Goal: Task Accomplishment & Management: Use online tool/utility

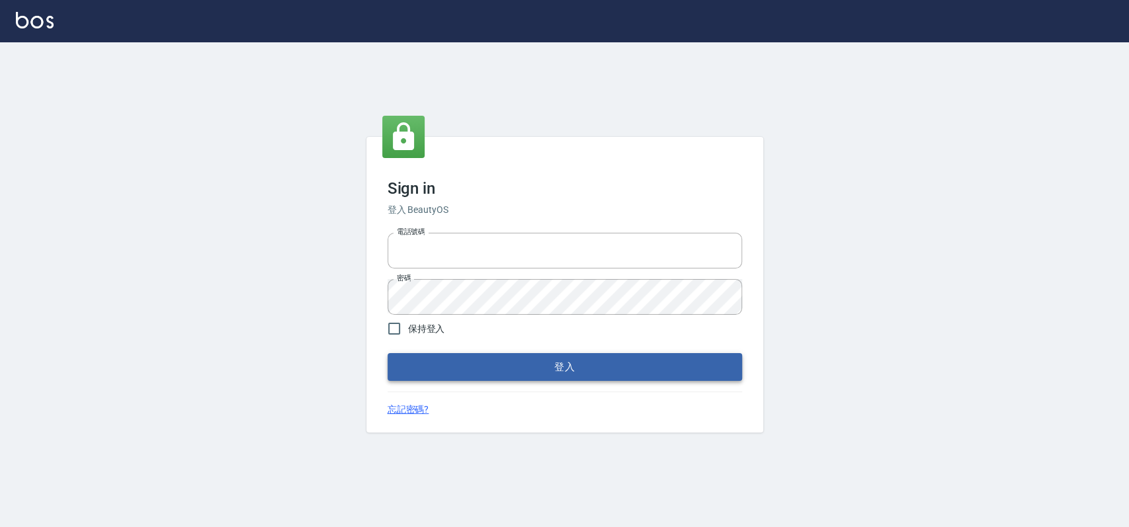
type input "033323173"
click at [449, 370] on button "登入" at bounding box center [564, 367] width 354 height 28
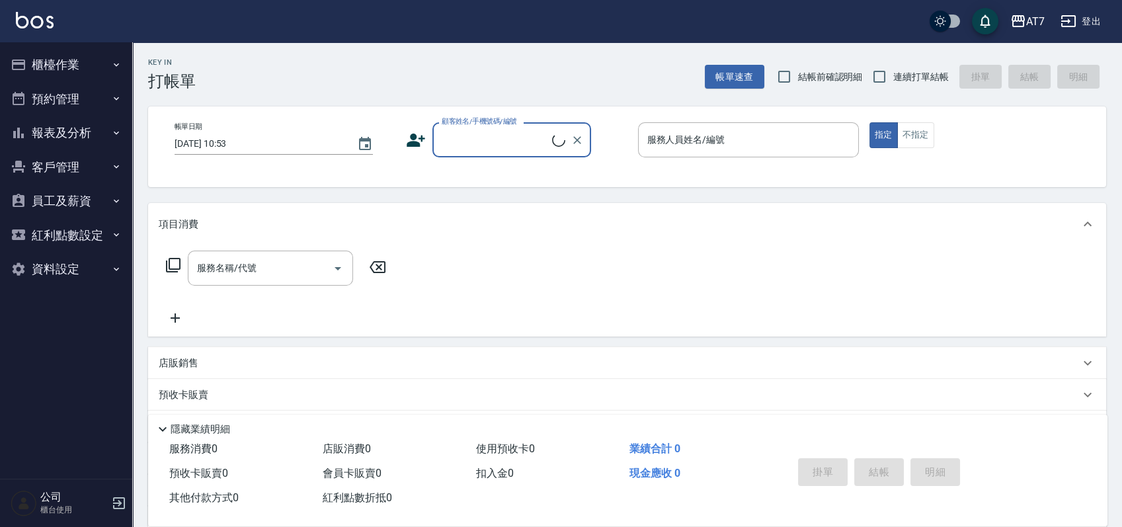
click at [65, 67] on button "櫃檯作業" at bounding box center [66, 65] width 122 height 34
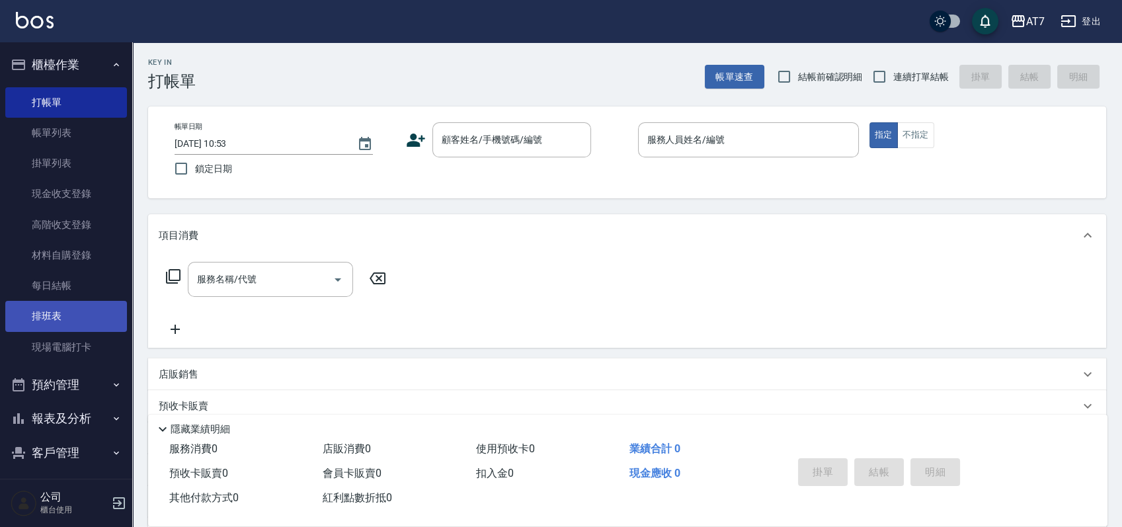
click at [81, 317] on link "排班表" at bounding box center [66, 316] width 122 height 30
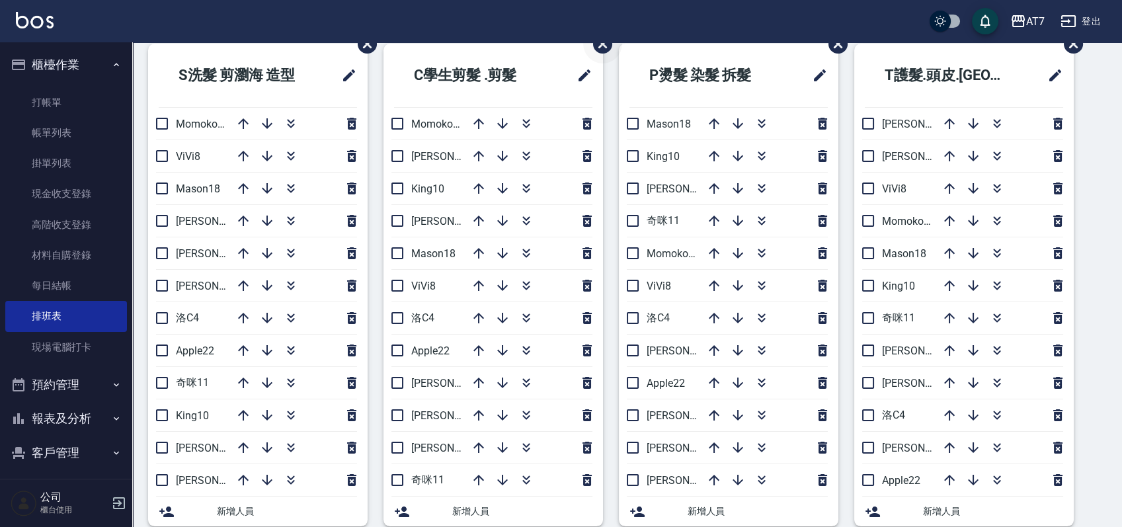
scroll to position [88, 0]
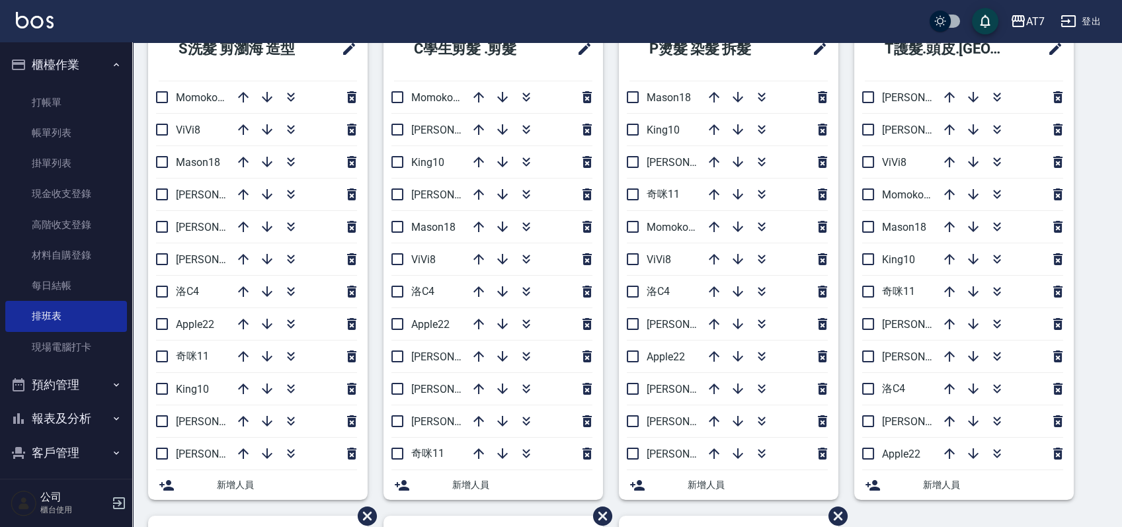
click at [1104, 368] on div "S洗髮 剪瀏海 造型 Momoko12 ViVi8 Mason18 [PERSON_NAME]2 [PERSON_NAME] 5 [PERSON_NAME]6…" at bounding box center [619, 515] width 974 height 997
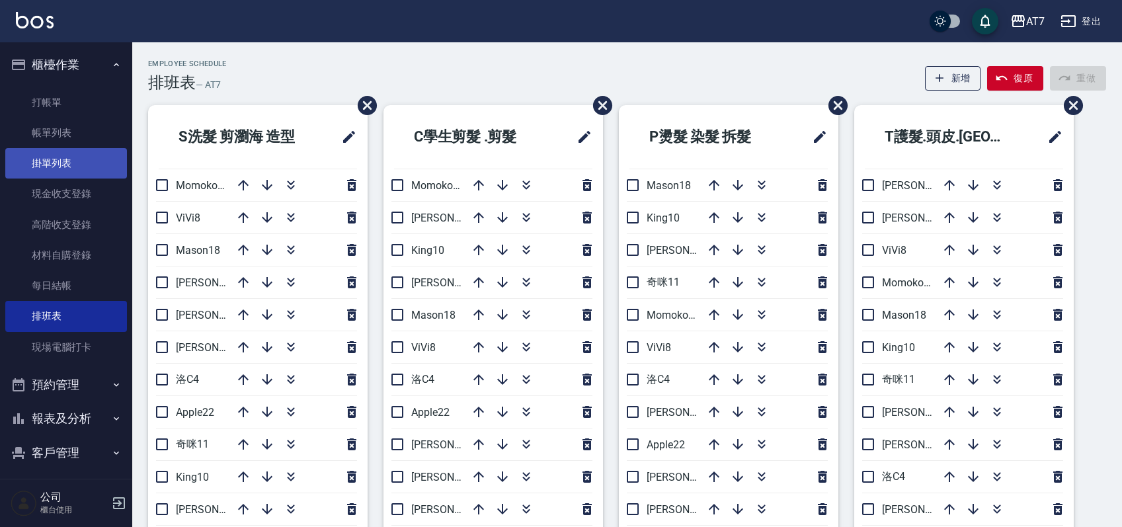
scroll to position [88, 0]
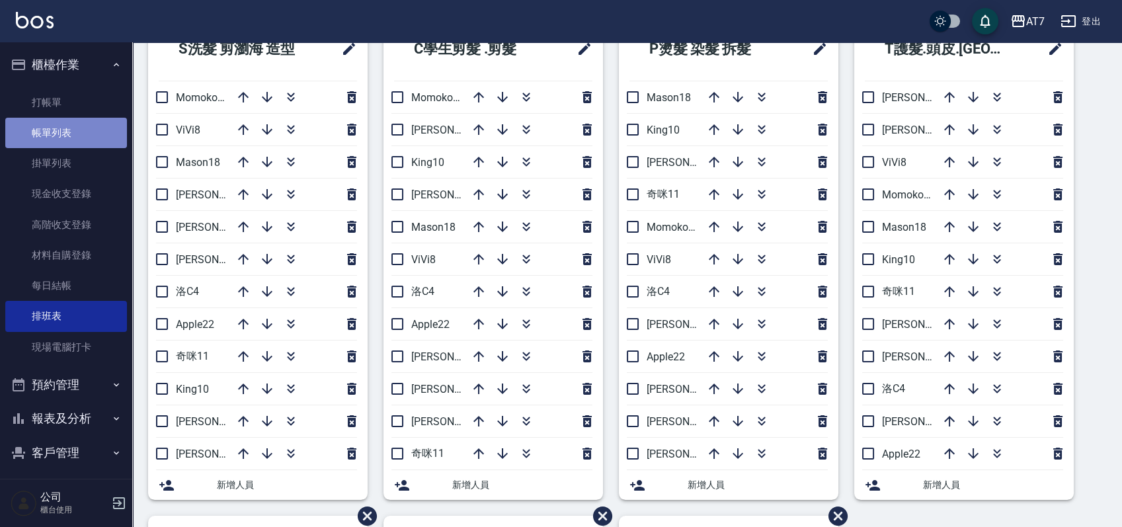
click at [72, 140] on link "帳單列表" at bounding box center [66, 133] width 122 height 30
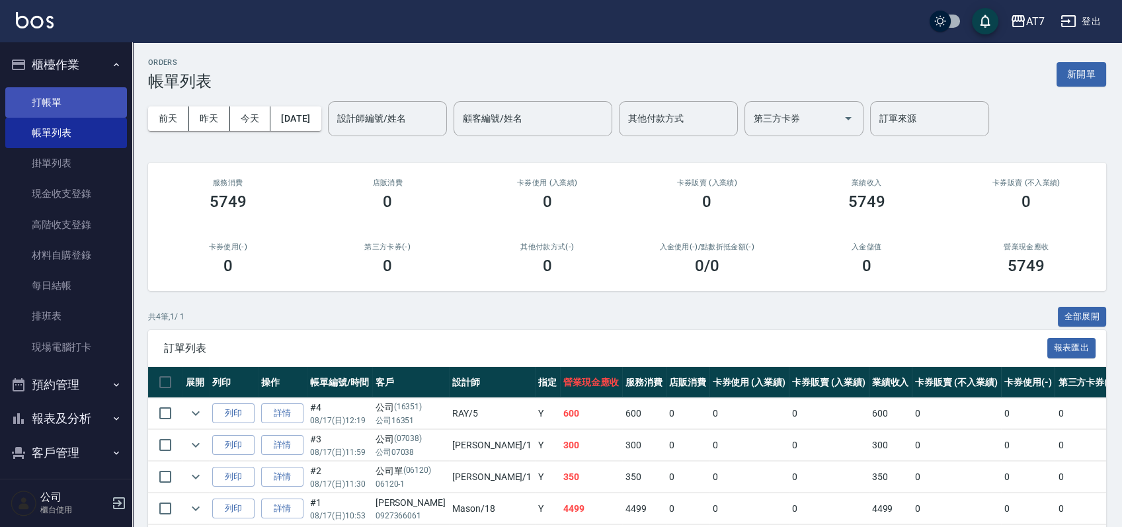
click at [44, 97] on link "打帳單" at bounding box center [66, 102] width 122 height 30
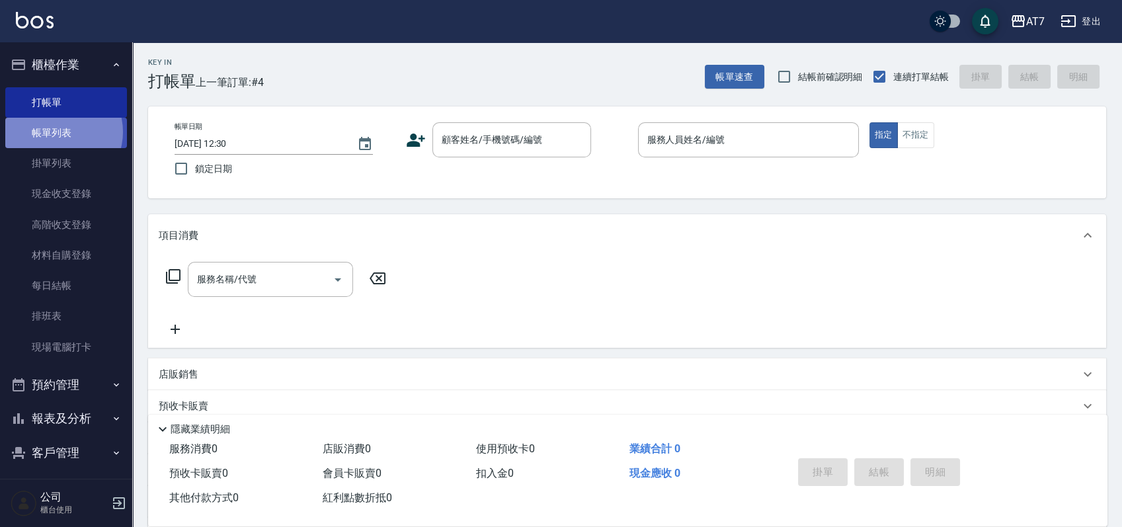
click at [60, 132] on link "帳單列表" at bounding box center [66, 133] width 122 height 30
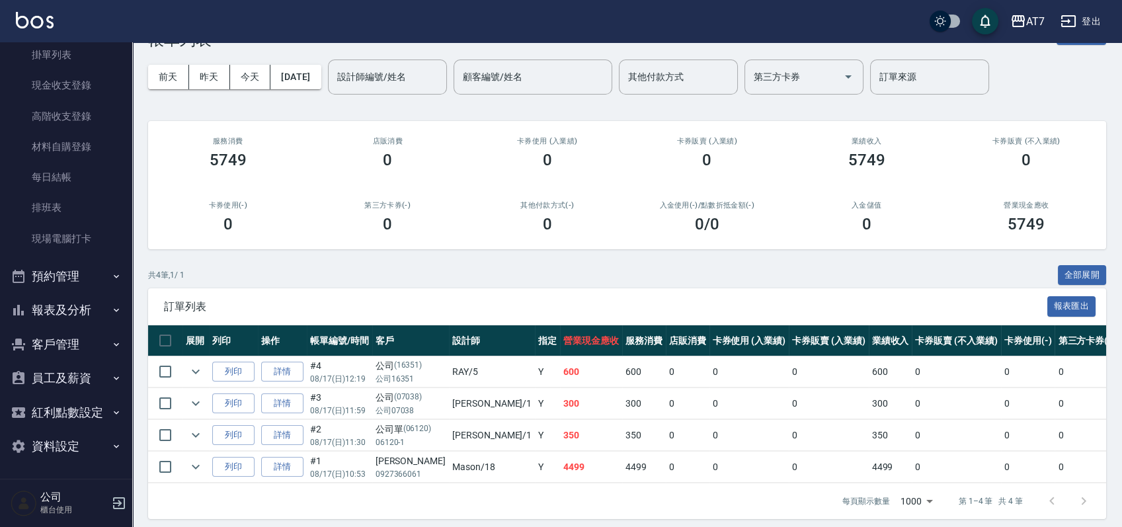
scroll to position [62, 0]
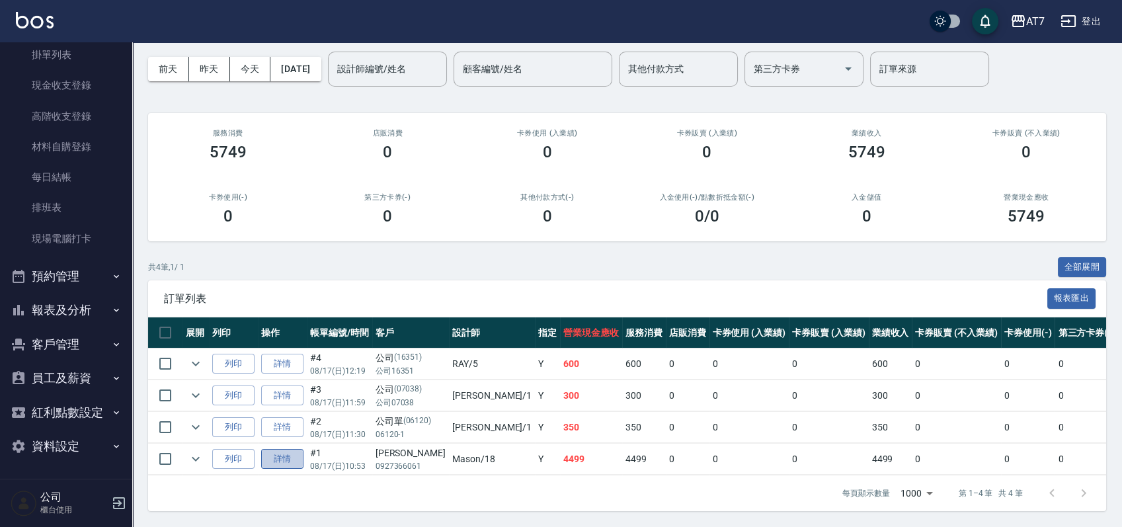
click at [272, 449] on link "詳情" at bounding box center [282, 459] width 42 height 20
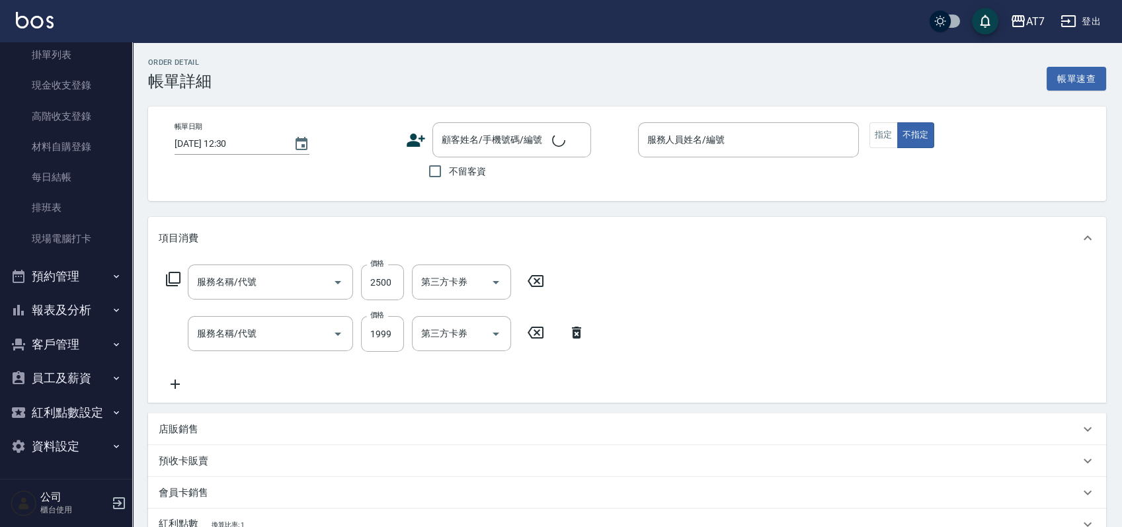
type input "[DATE] 10:53"
type input "Mason-18"
type input "440"
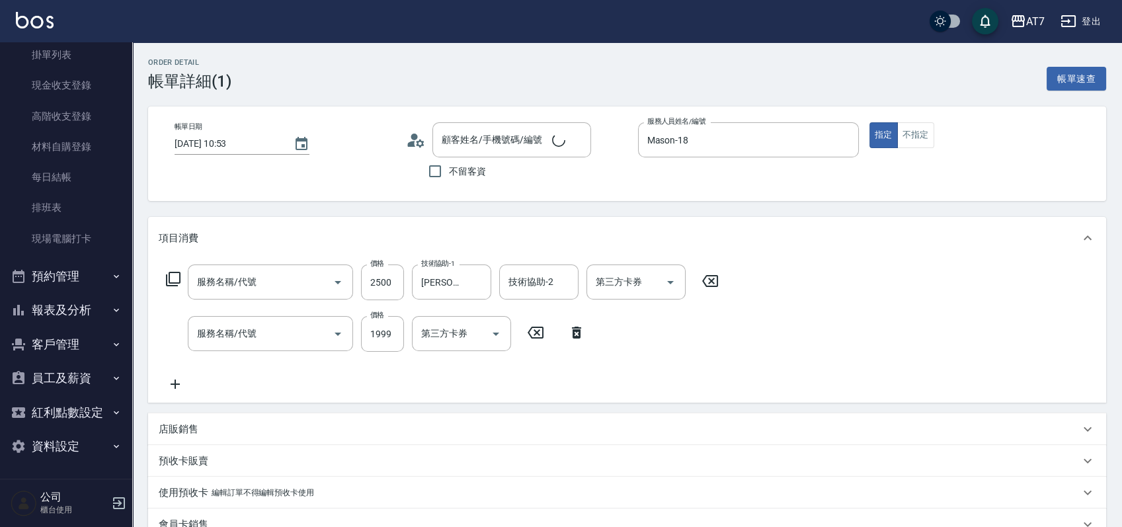
type input "鉑金護髮M（自領(609)"
type input "染髮(互助)(401)"
type input "邱鎧茹/0927366061/null"
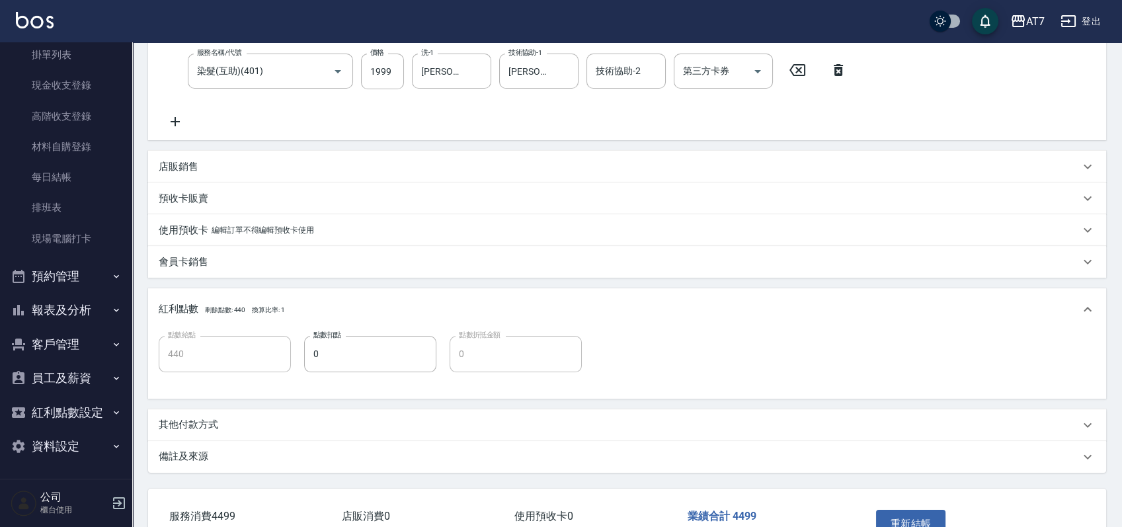
scroll to position [264, 0]
click at [235, 428] on div "其他付款方式" at bounding box center [619, 423] width 921 height 14
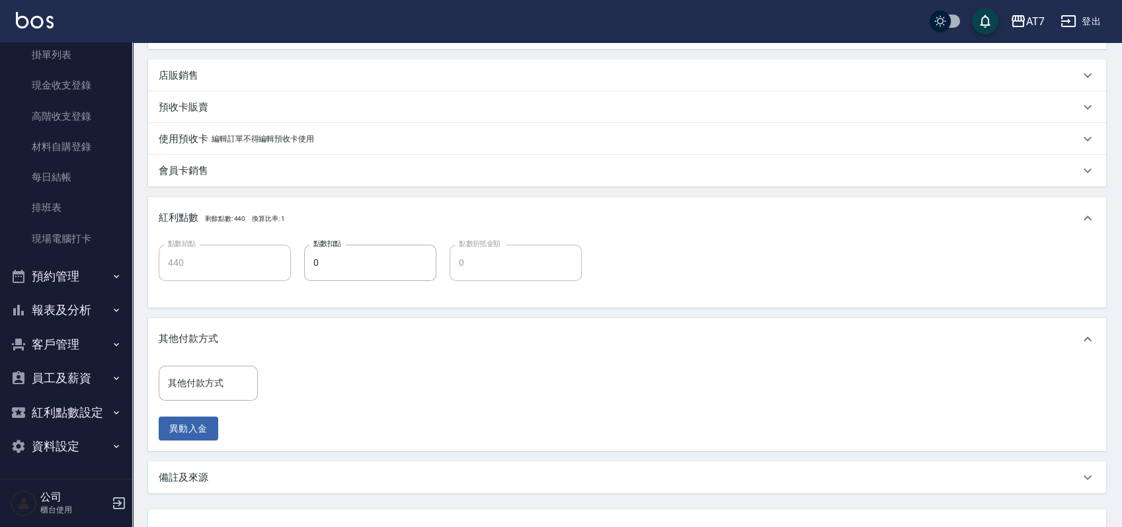
scroll to position [440, 0]
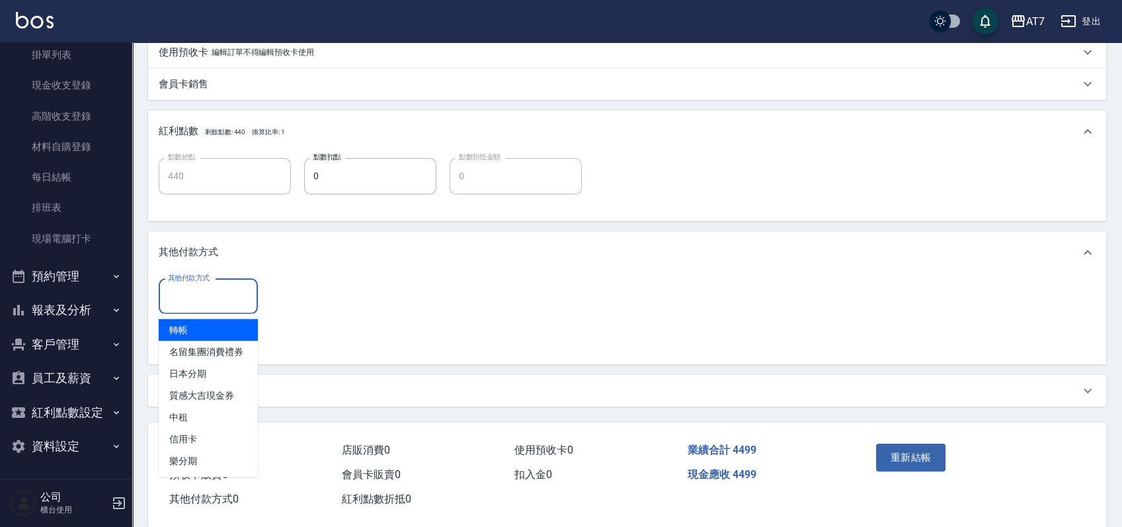
click at [217, 300] on input "其他付款方式" at bounding box center [208, 296] width 87 height 23
click at [201, 330] on span "轉帳" at bounding box center [208, 330] width 99 height 22
type input "轉帳"
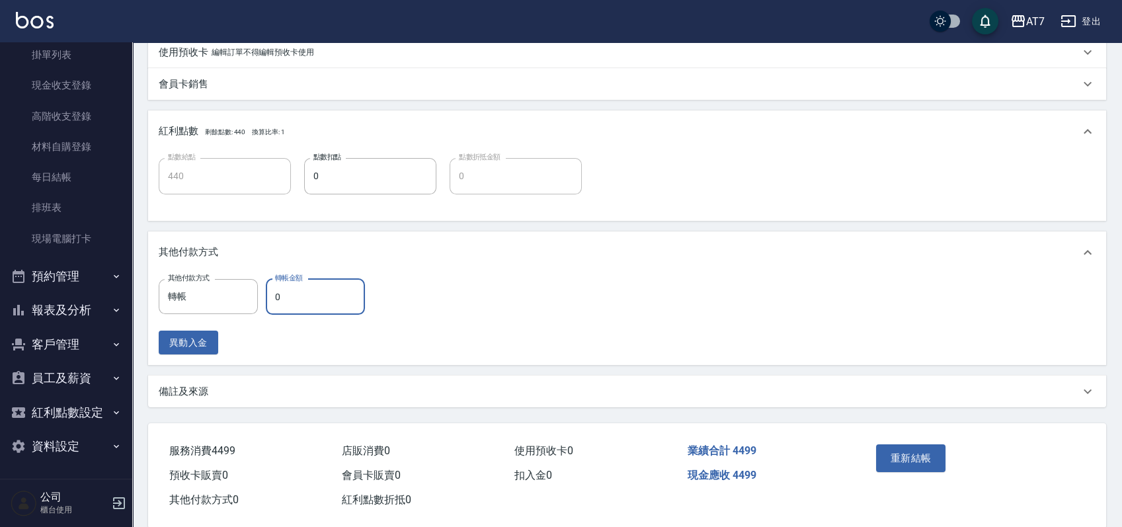
click at [268, 300] on input "0" at bounding box center [315, 297] width 99 height 36
type input "449"
type input "400"
type input "4499"
type input "0"
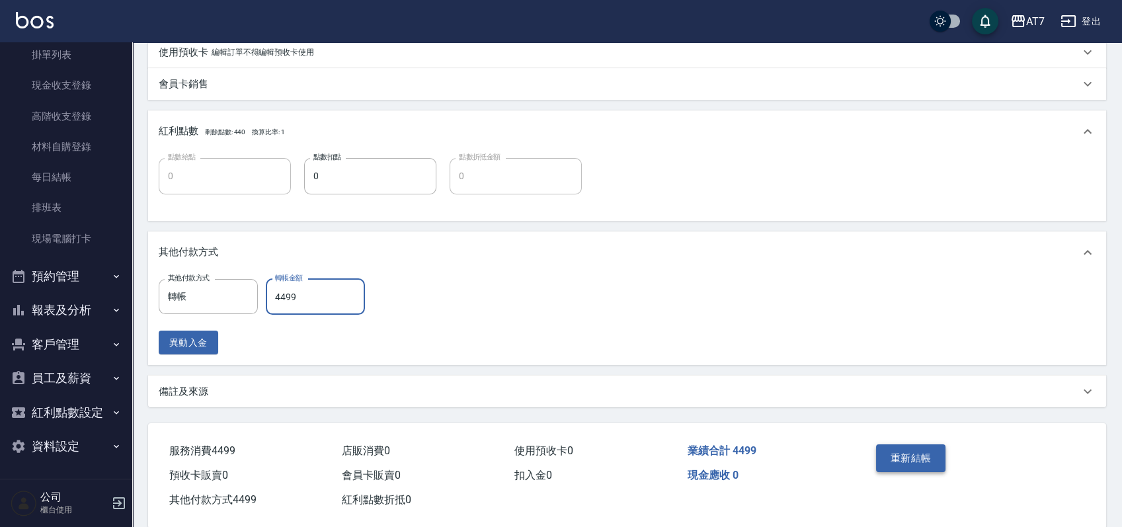
type input "4499"
click at [926, 459] on button "重新結帳" at bounding box center [911, 458] width 70 height 28
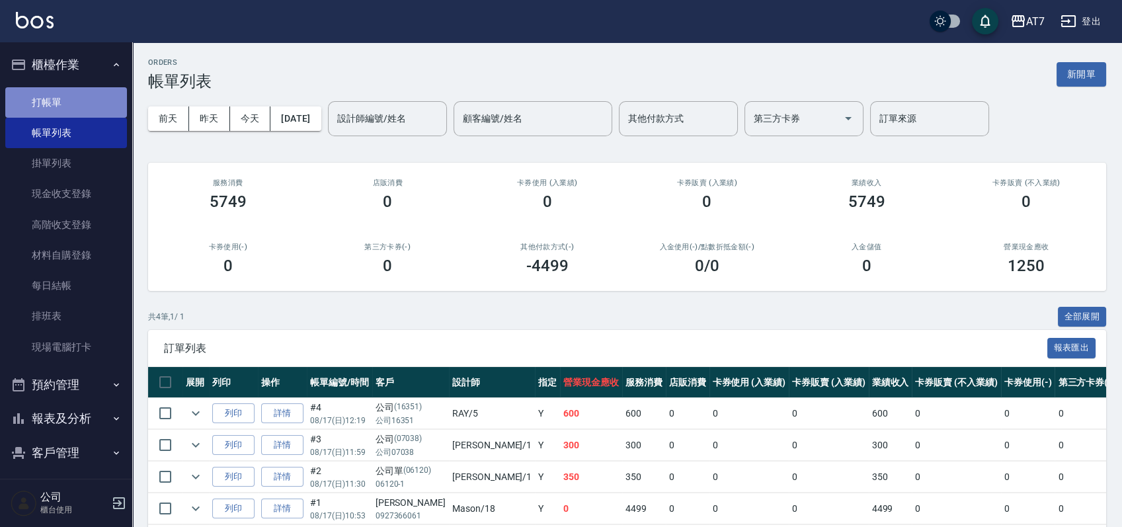
click at [68, 105] on link "打帳單" at bounding box center [66, 102] width 122 height 30
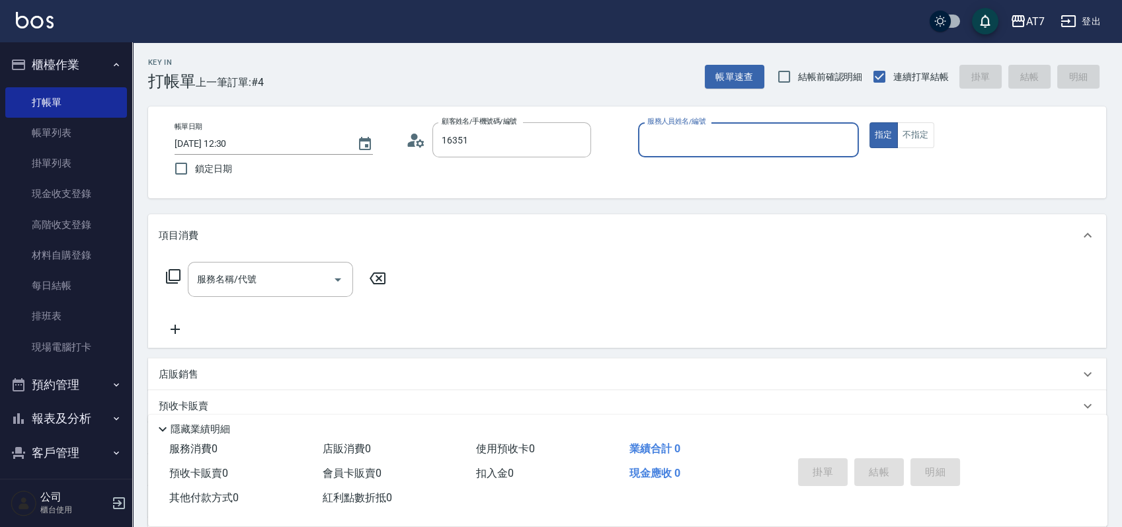
type input "公司/公司16351/16351"
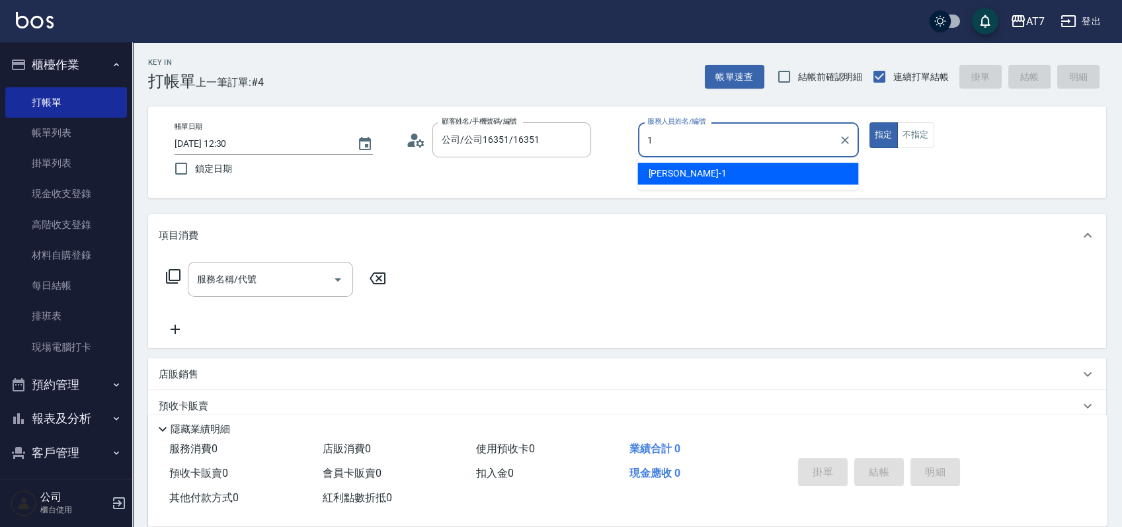
type input "米雪兒-1"
type button "true"
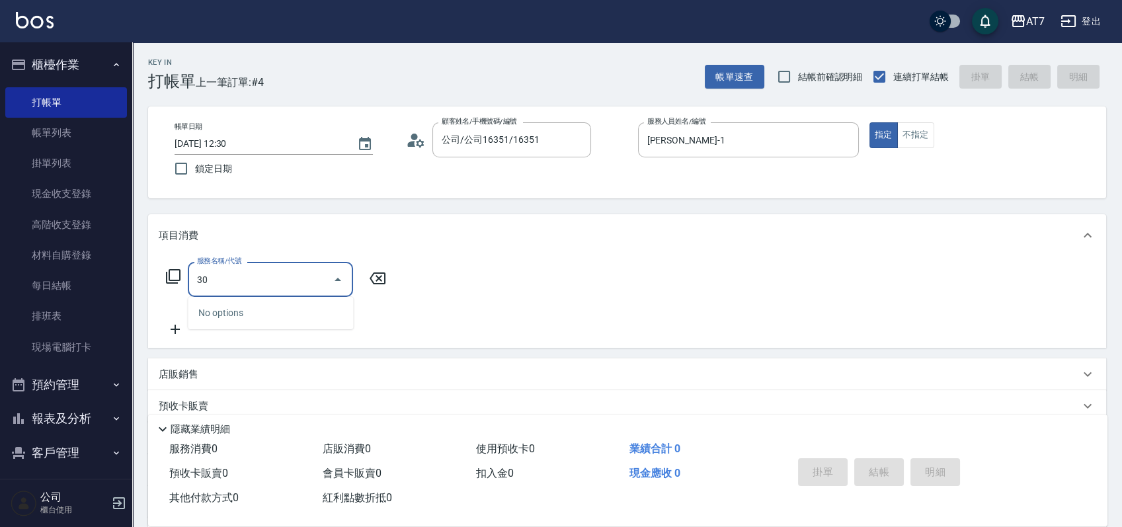
type input "302"
type input "30"
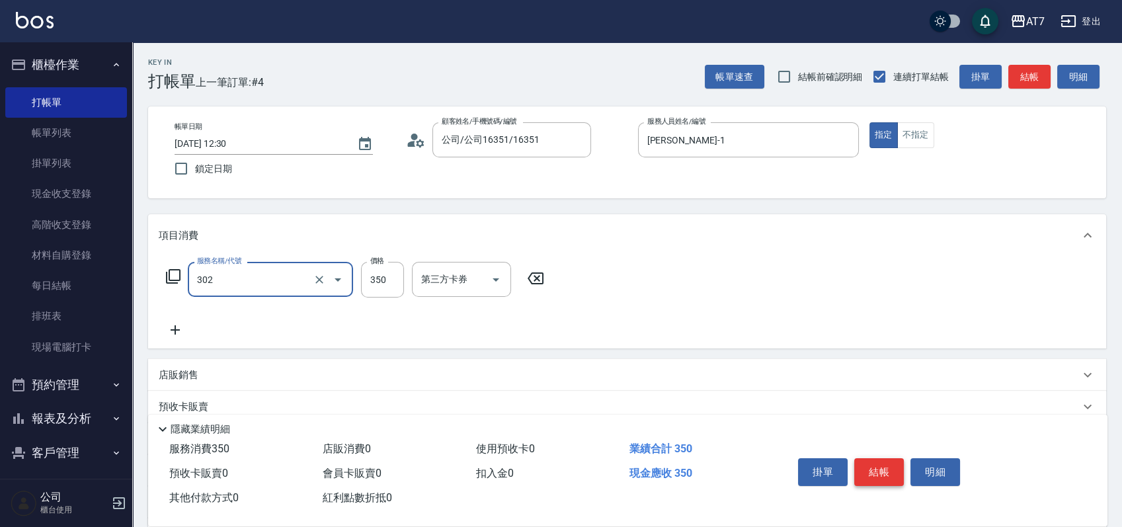
type input "剪髮(302)"
click at [885, 468] on button "結帳" at bounding box center [879, 472] width 50 height 28
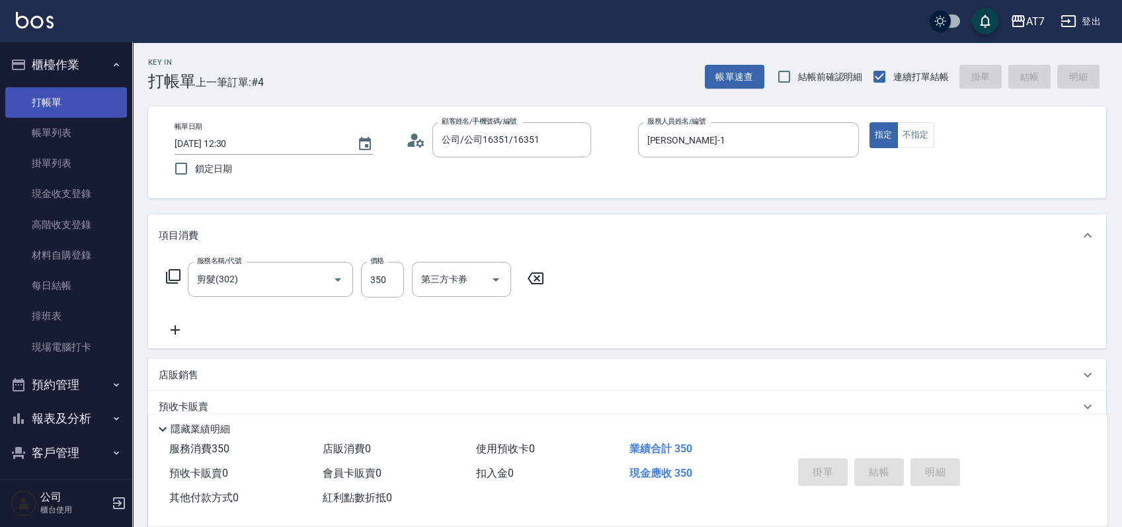
type input "2025/08/17 12:46"
type input "0"
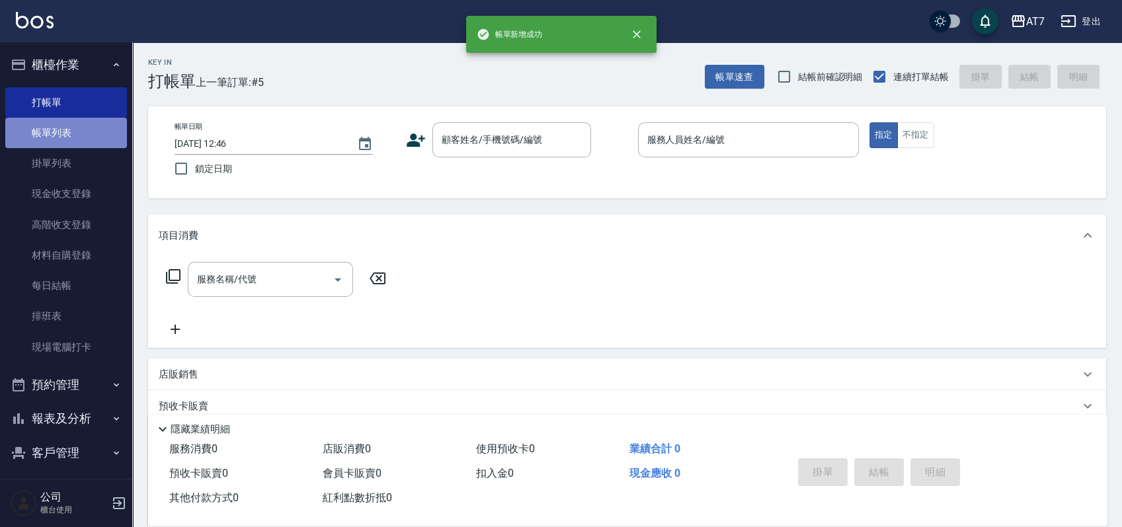
click at [69, 140] on link "帳單列表" at bounding box center [66, 133] width 122 height 30
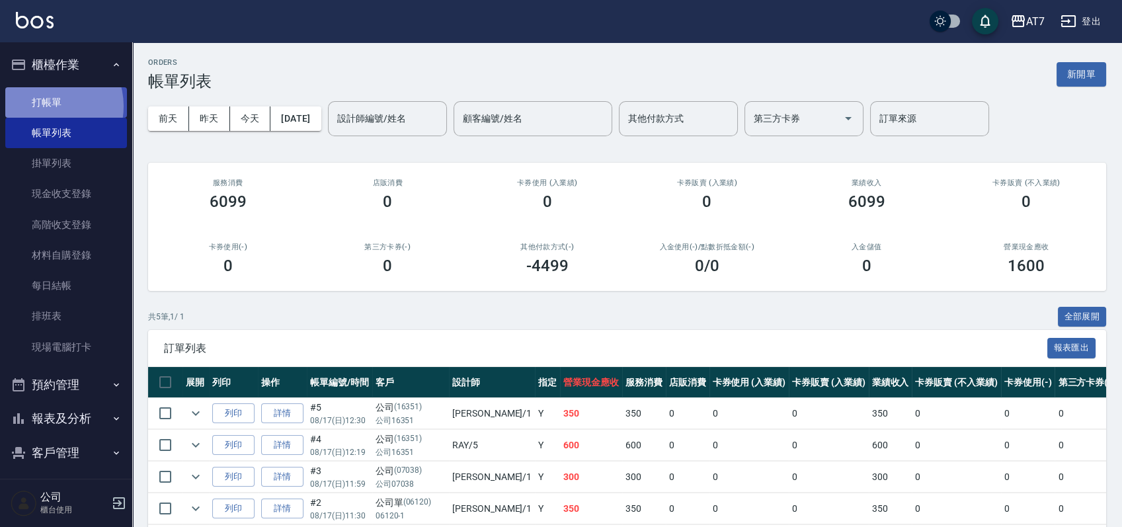
click at [48, 106] on link "打帳單" at bounding box center [66, 102] width 122 height 30
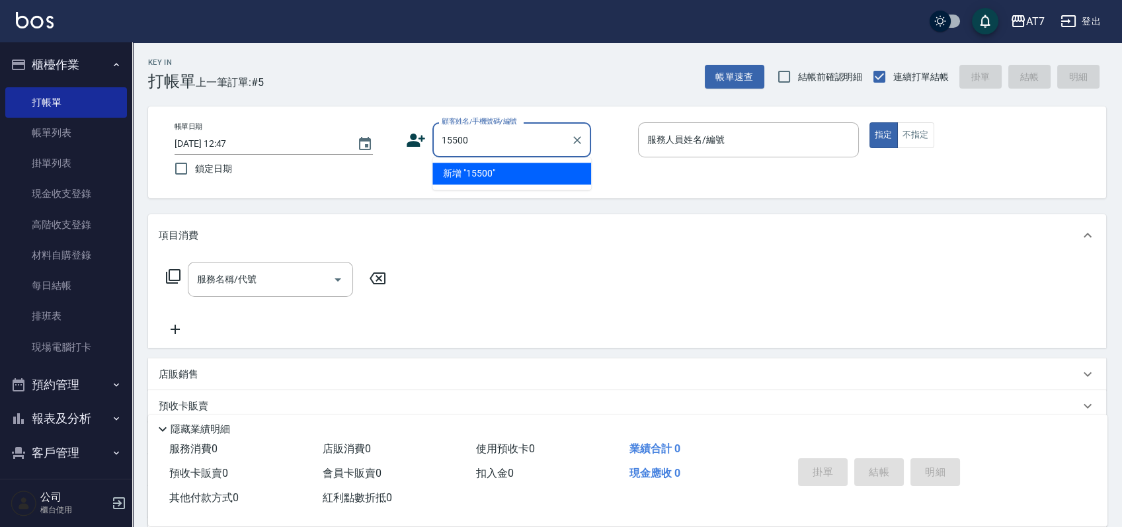
type input "15500"
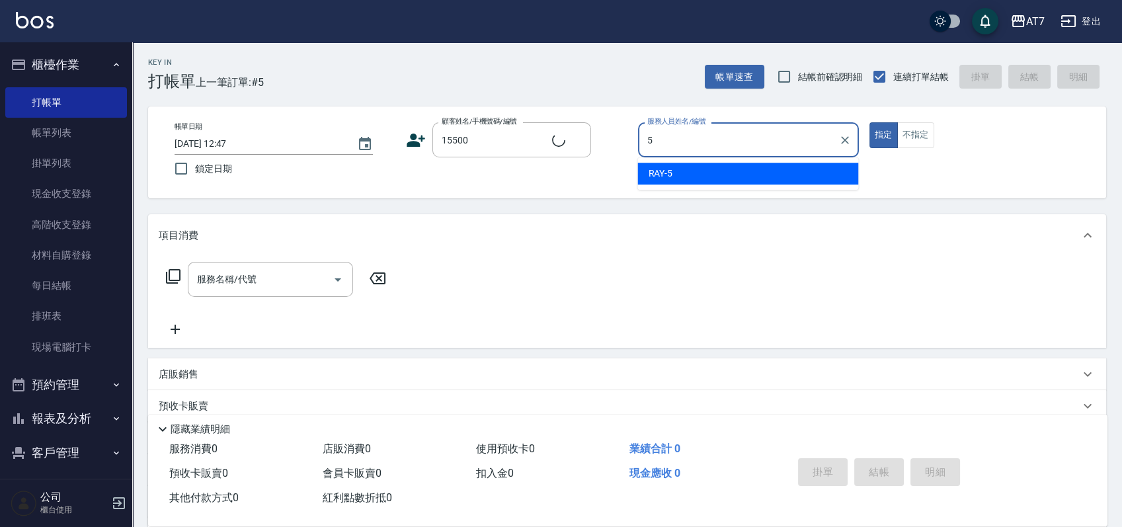
type input "5"
type button "true"
type input "公司/公司15500/15500"
type input "RAY -5"
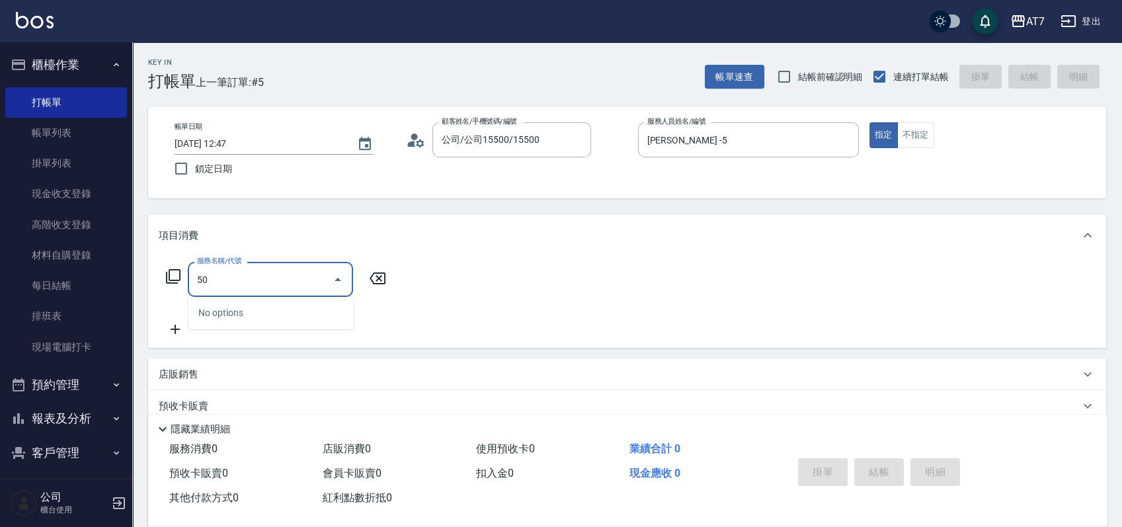
type input "500"
type input "30"
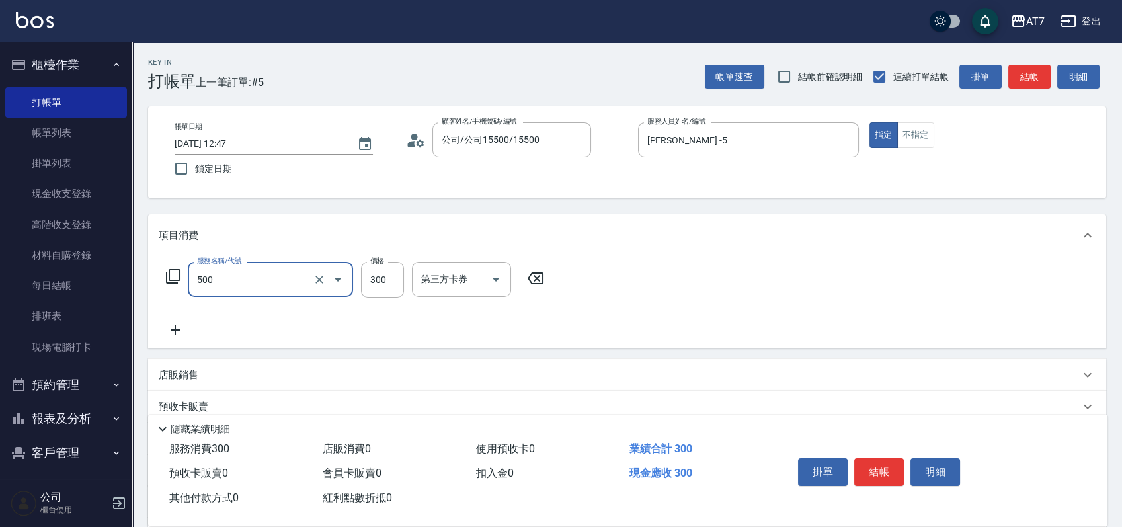
type input "洗髮(500)"
type input "0"
type input "25"
type input "20"
type input "250"
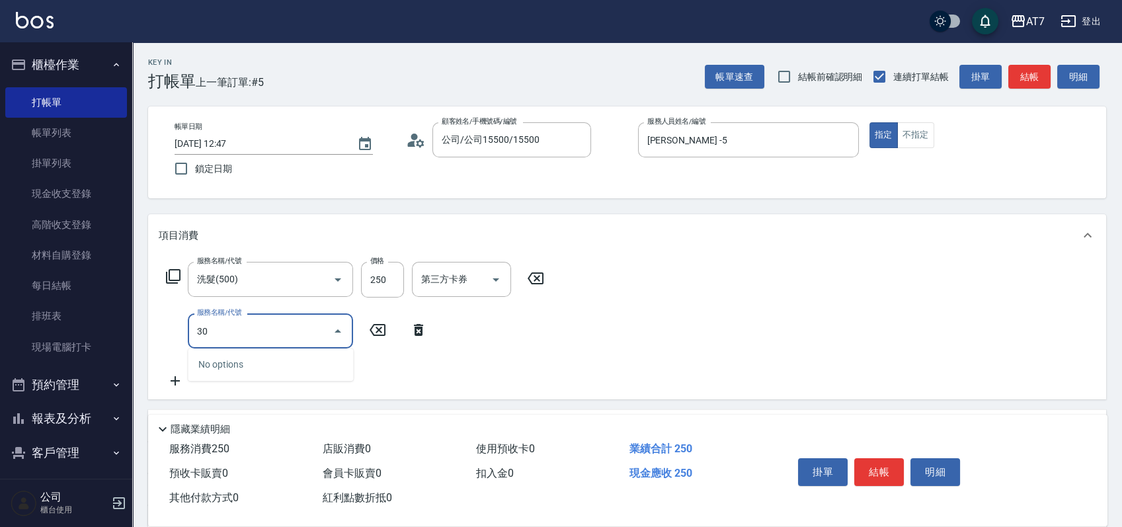
type input "302"
type input "60"
type input "剪髮(302)"
click at [892, 468] on button "結帳" at bounding box center [879, 472] width 50 height 28
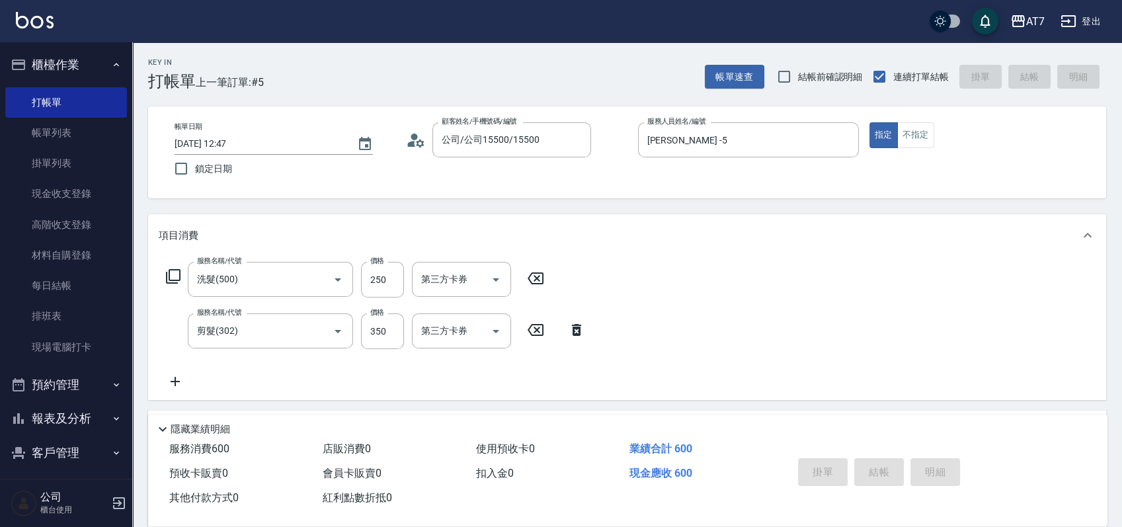
type input "2025/08/17 13:08"
type input "0"
